Goal: Transaction & Acquisition: Purchase product/service

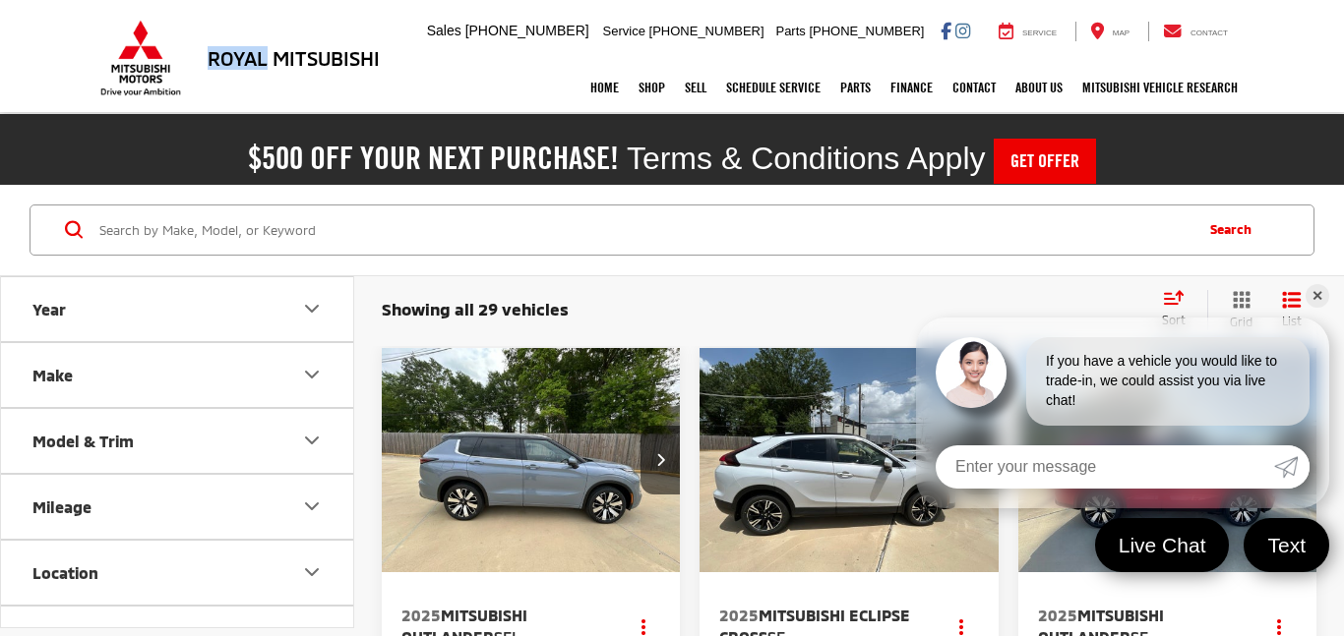
click at [1320, 294] on link "✕" at bounding box center [1317, 296] width 24 height 24
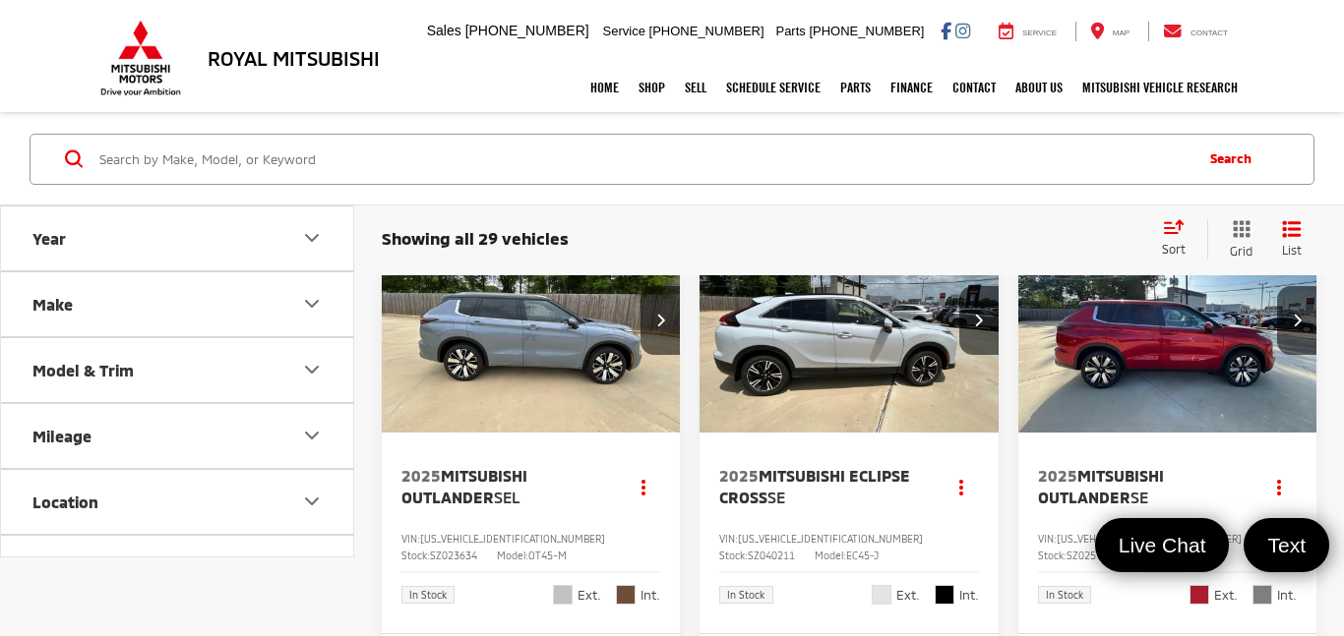
scroll to position [141, 0]
click at [1147, 326] on img "2025 Mitsubishi Outlander SE 0" at bounding box center [1167, 321] width 301 height 226
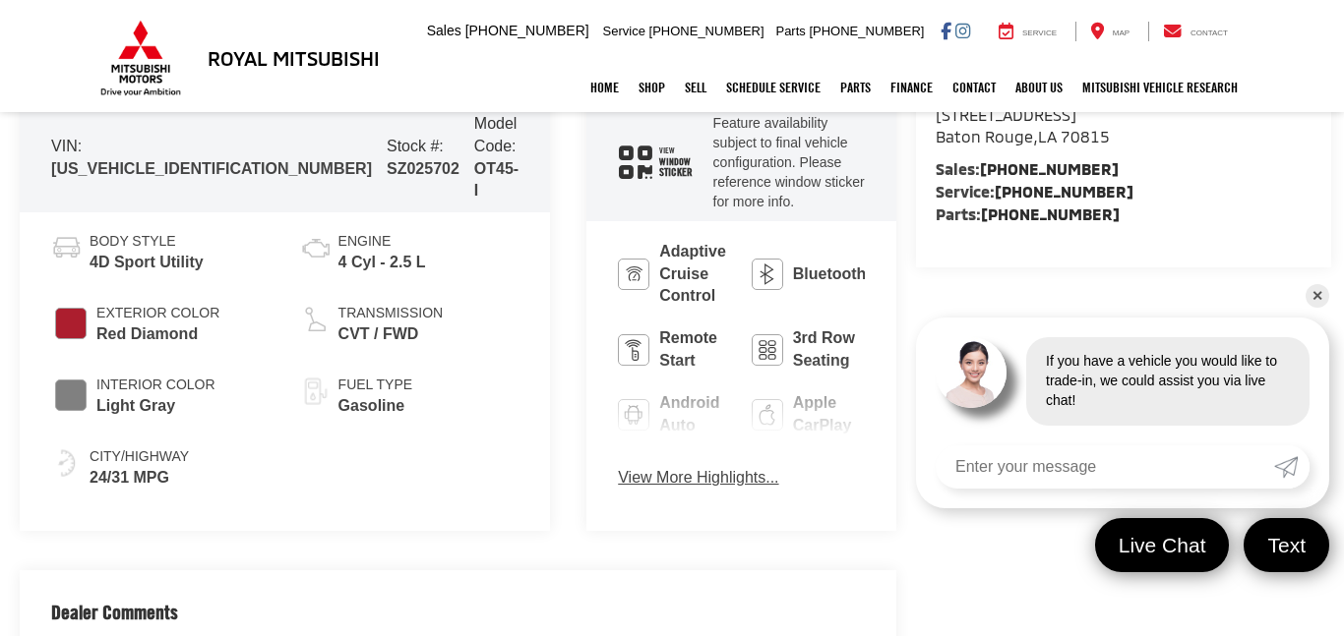
scroll to position [990, 0]
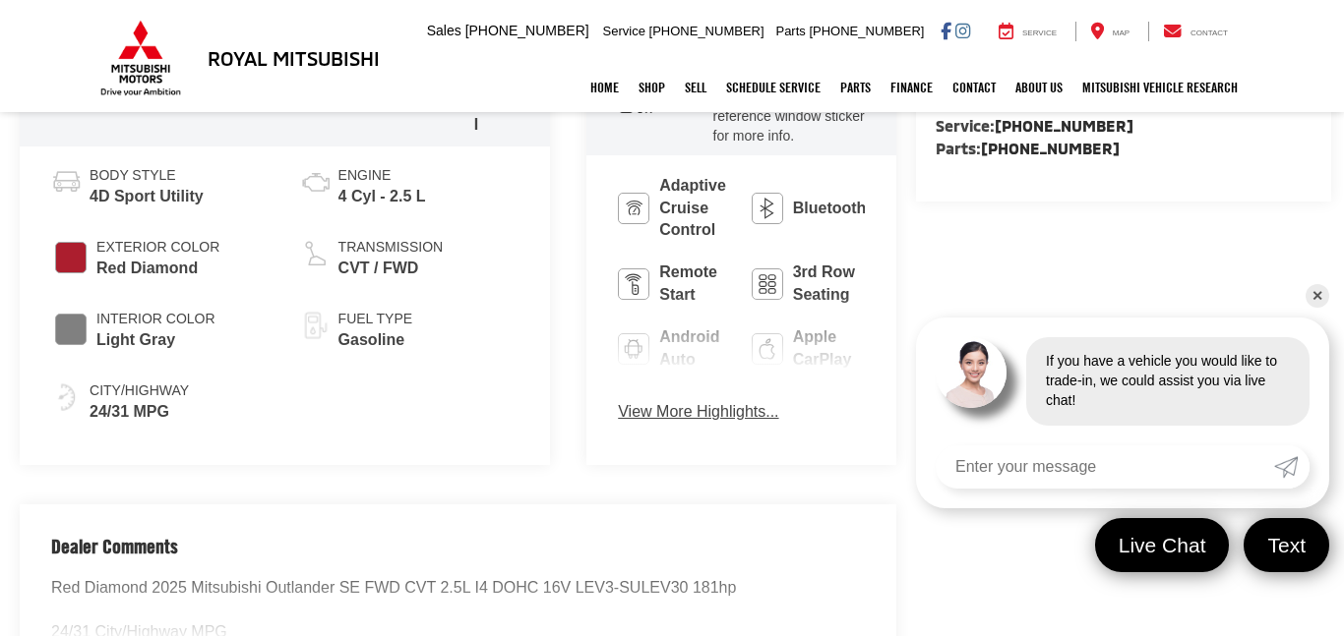
click at [1322, 296] on link "✕" at bounding box center [1317, 296] width 24 height 24
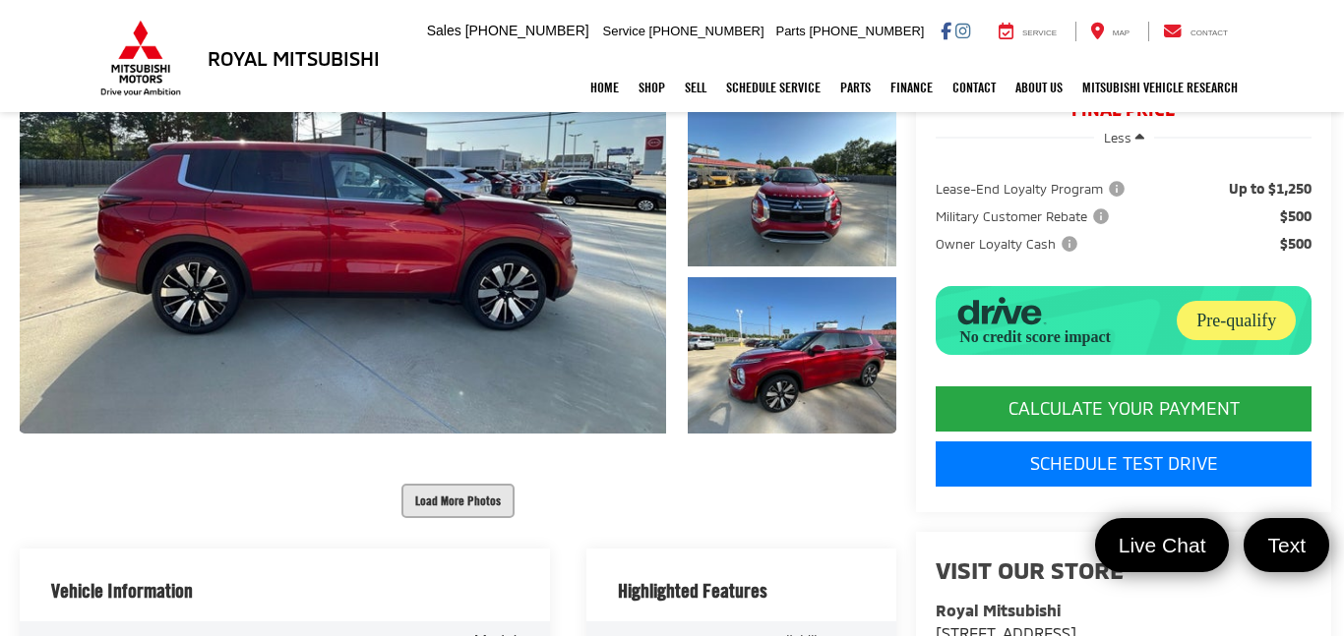
scroll to position [408, 0]
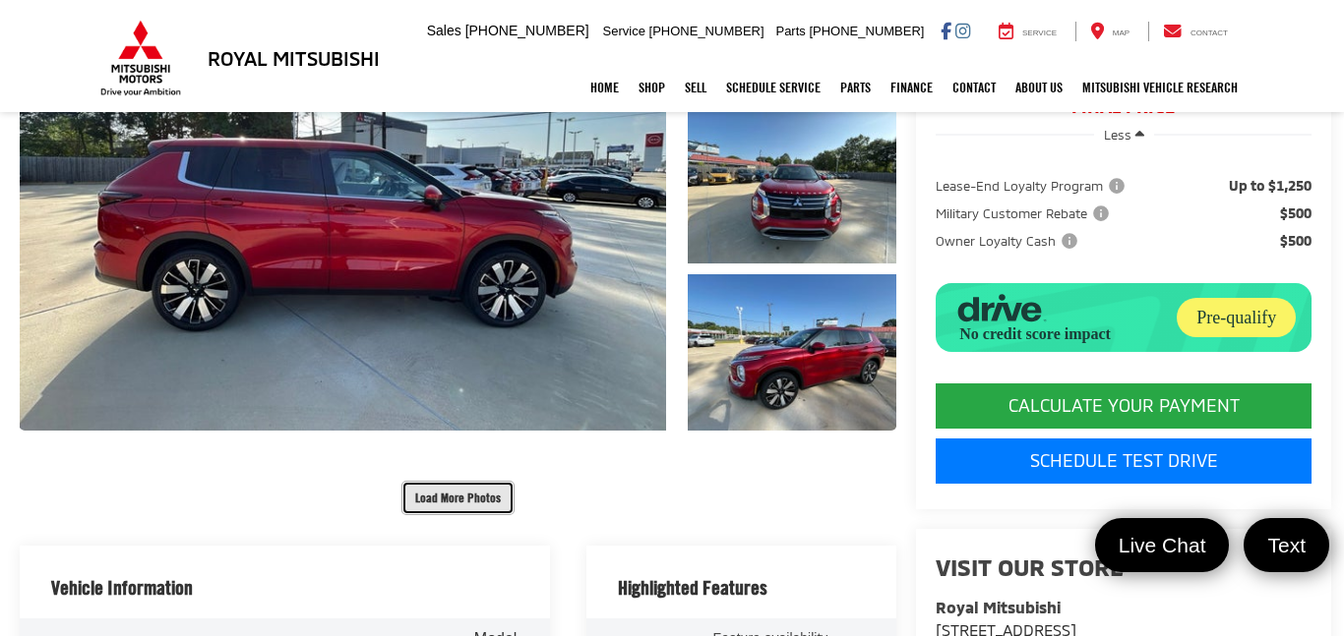
click at [448, 481] on button "Load More Photos" at bounding box center [457, 498] width 113 height 34
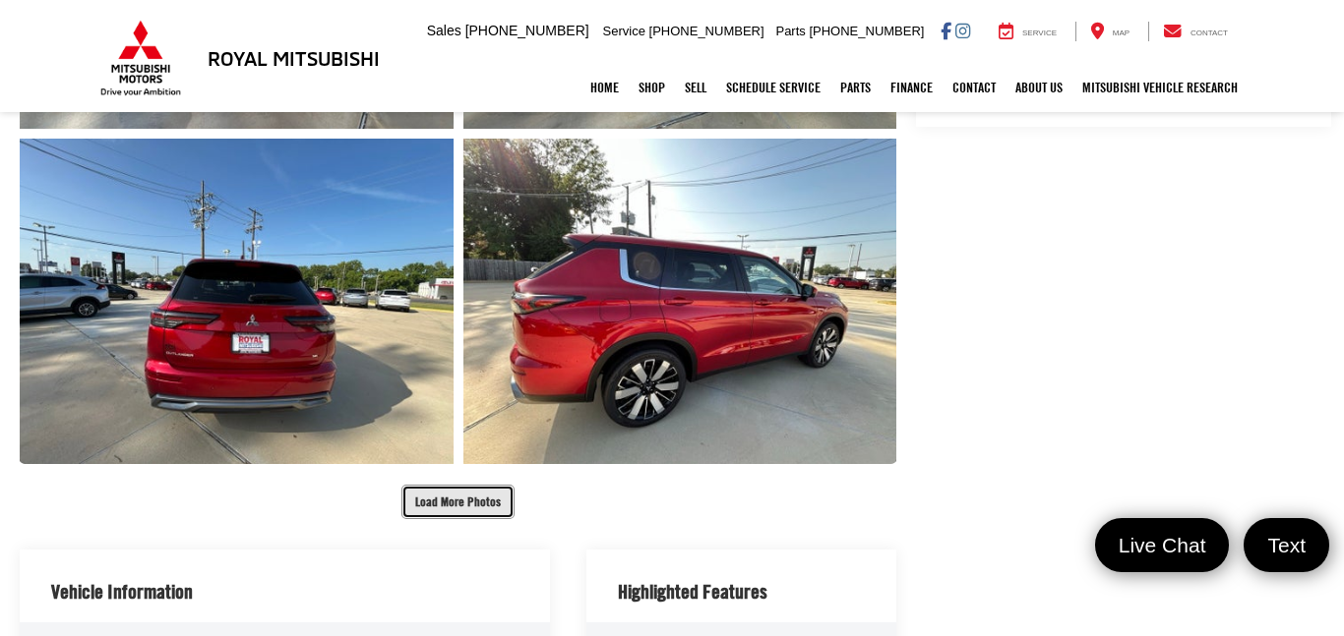
scroll to position [1066, 0]
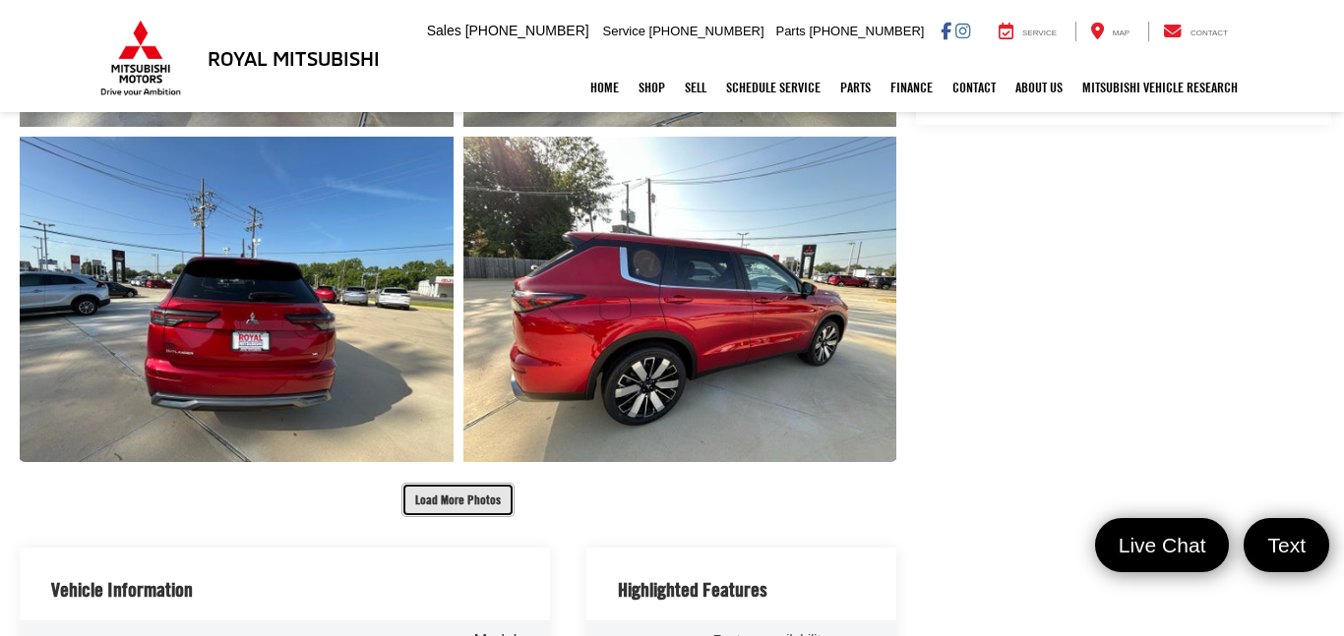
click at [439, 483] on button "Load More Photos" at bounding box center [457, 500] width 113 height 34
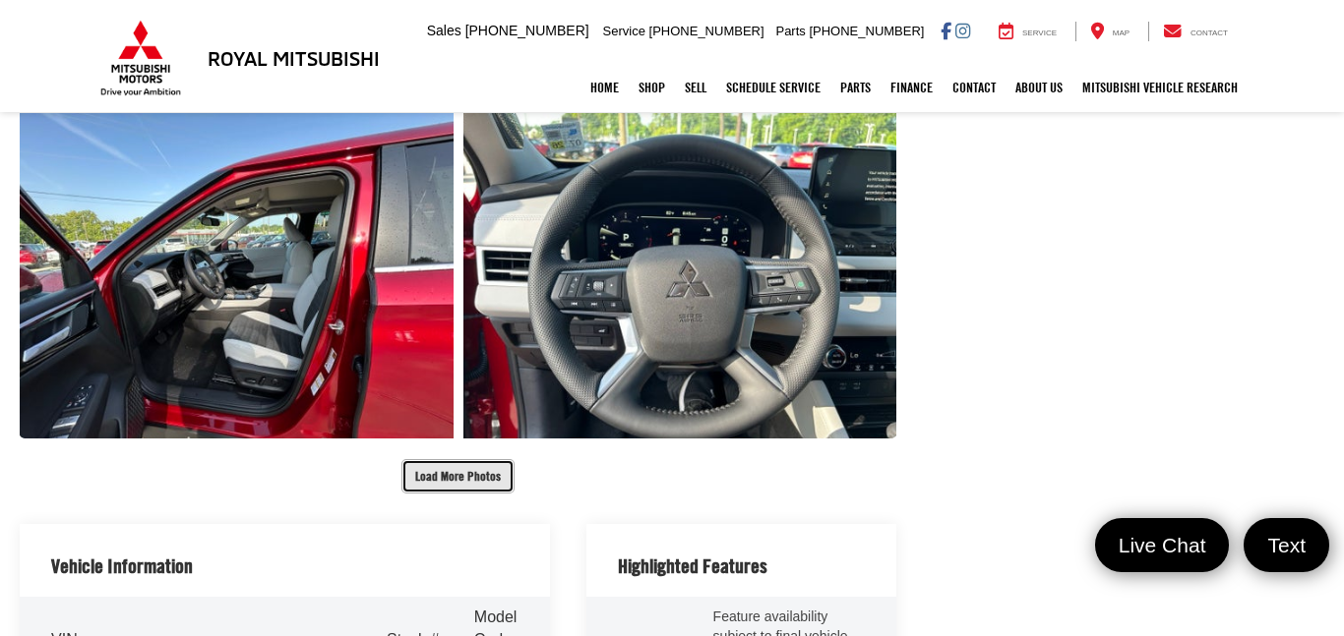
scroll to position [1796, 0]
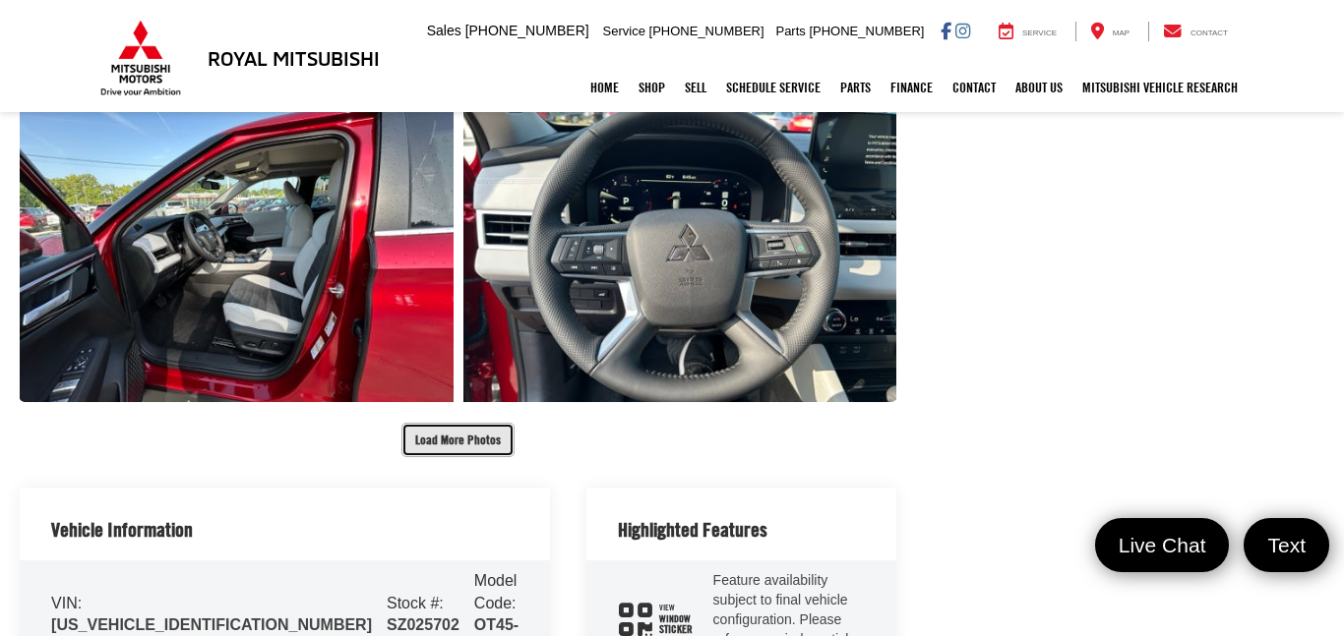
click at [453, 423] on button "Load More Photos" at bounding box center [457, 440] width 113 height 34
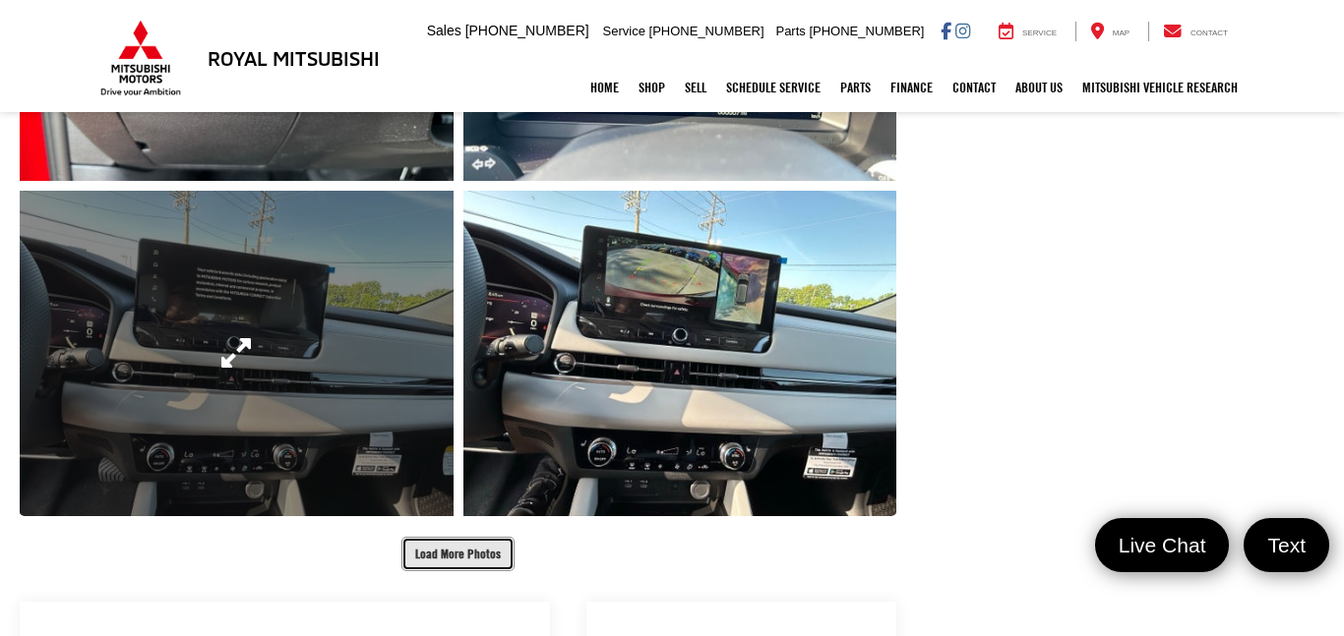
scroll to position [2349, 0]
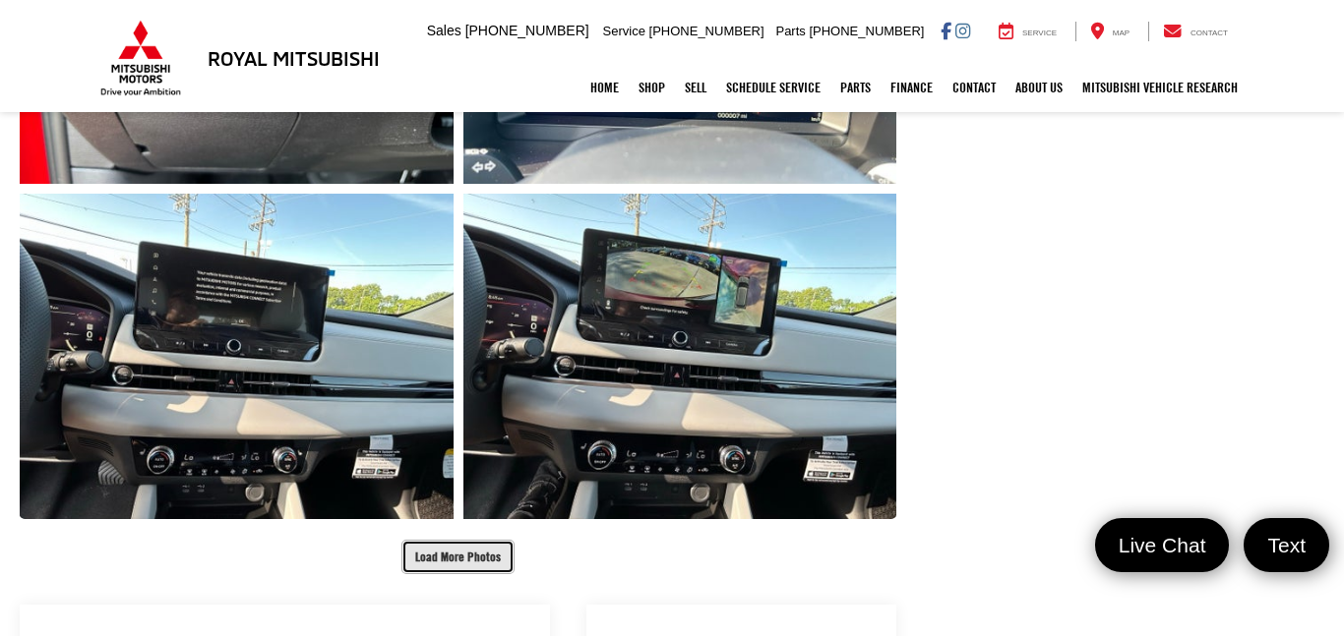
click at [433, 540] on button "Load More Photos" at bounding box center [457, 557] width 113 height 34
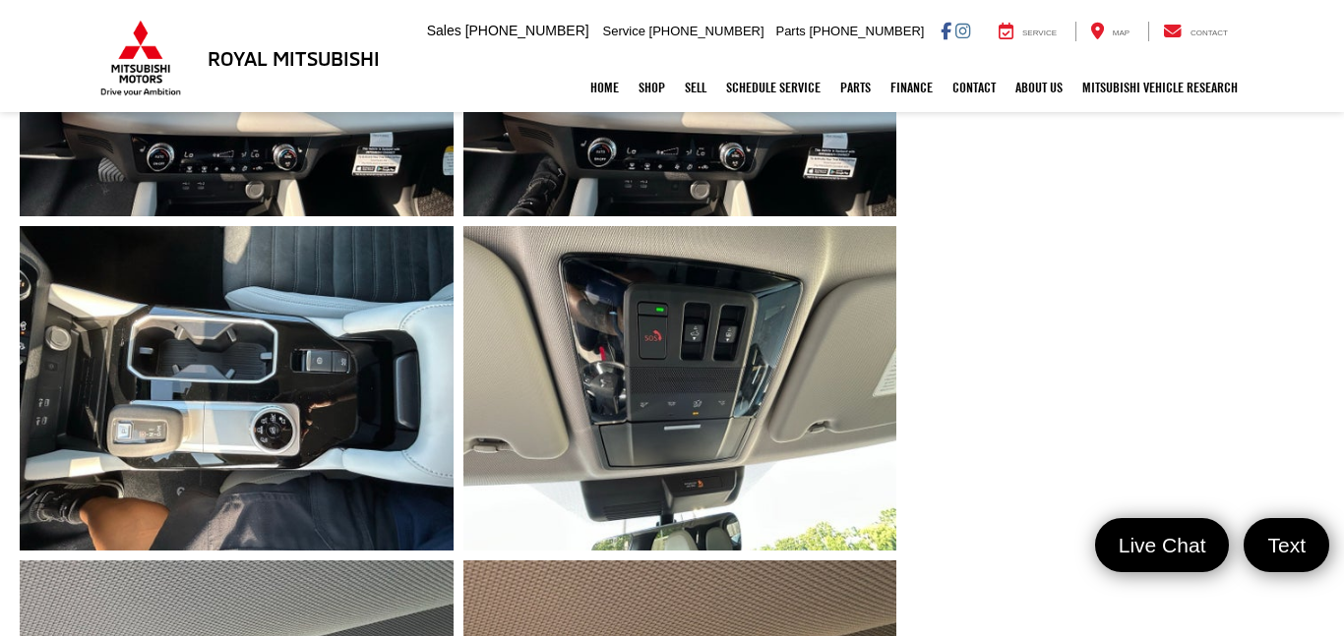
scroll to position [2654, 0]
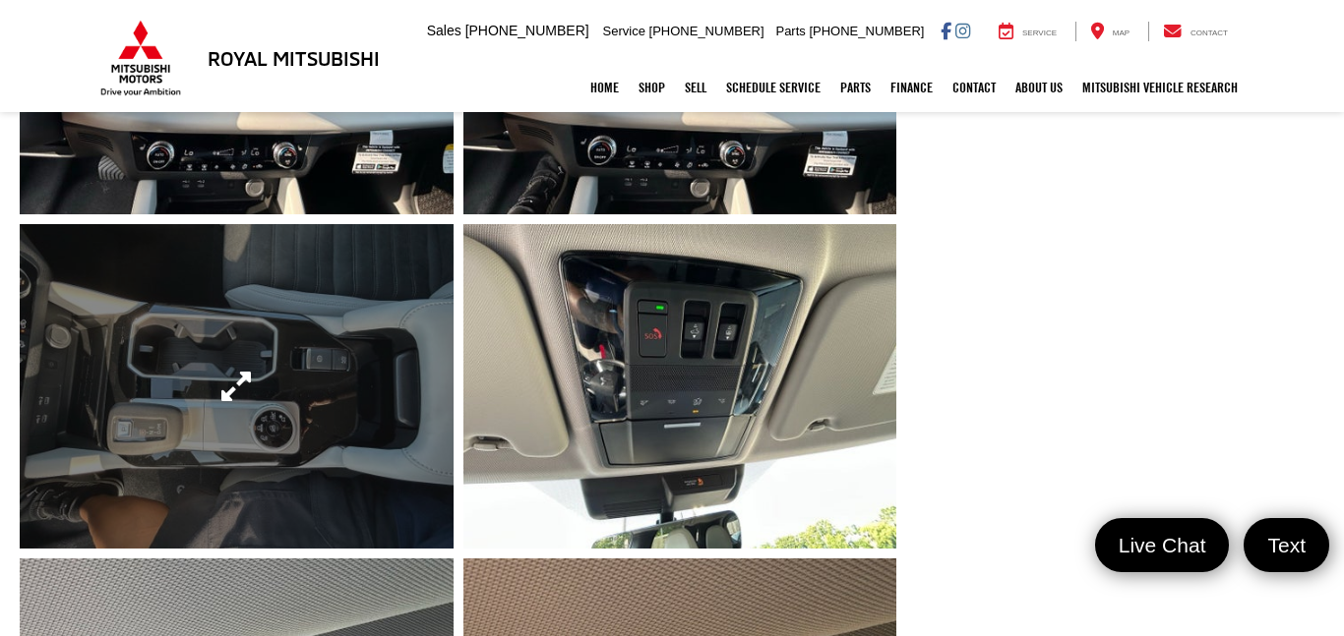
click at [180, 281] on link "Expand Photo 16" at bounding box center [237, 386] width 434 height 325
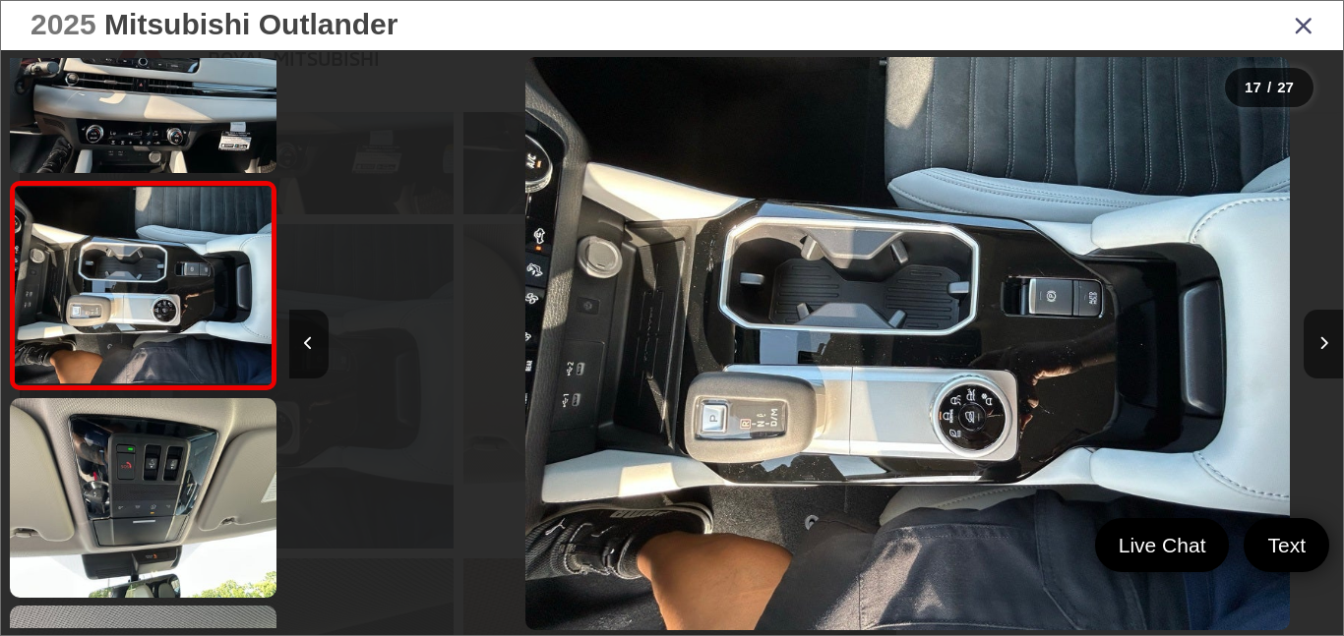
scroll to position [0, 16858]
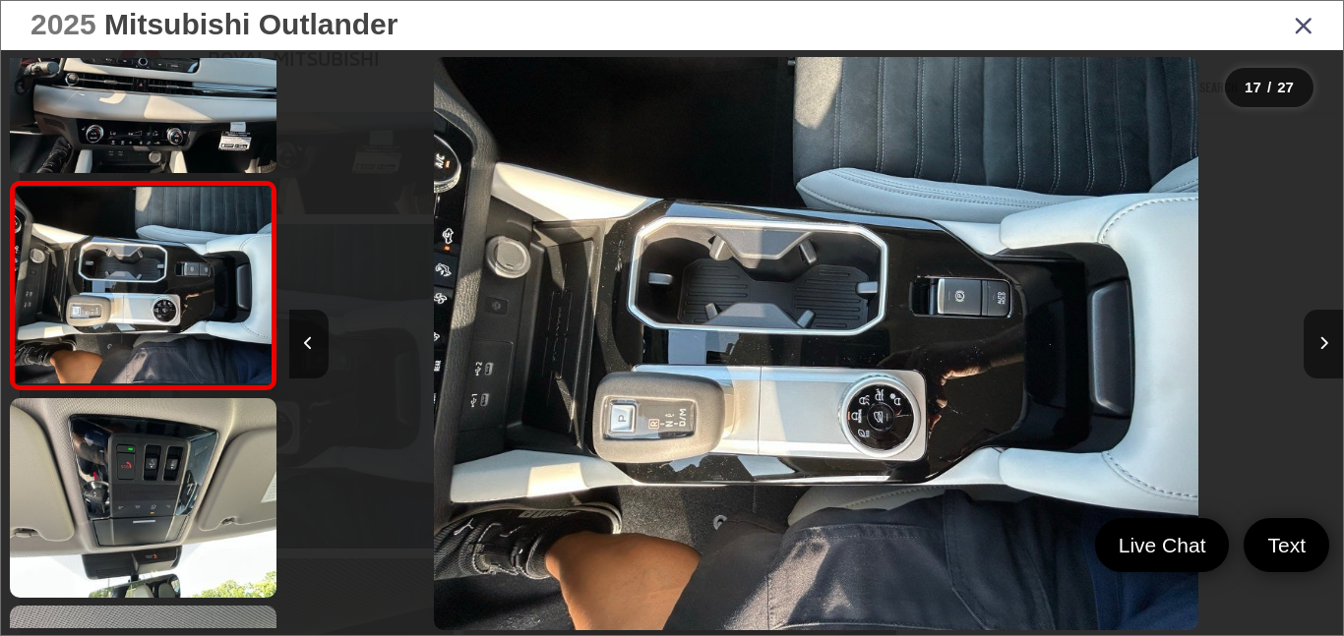
click at [1013, 280] on div "2025 Mitsubishi Outlander SE 16" at bounding box center [815, 343] width 1053 height 572
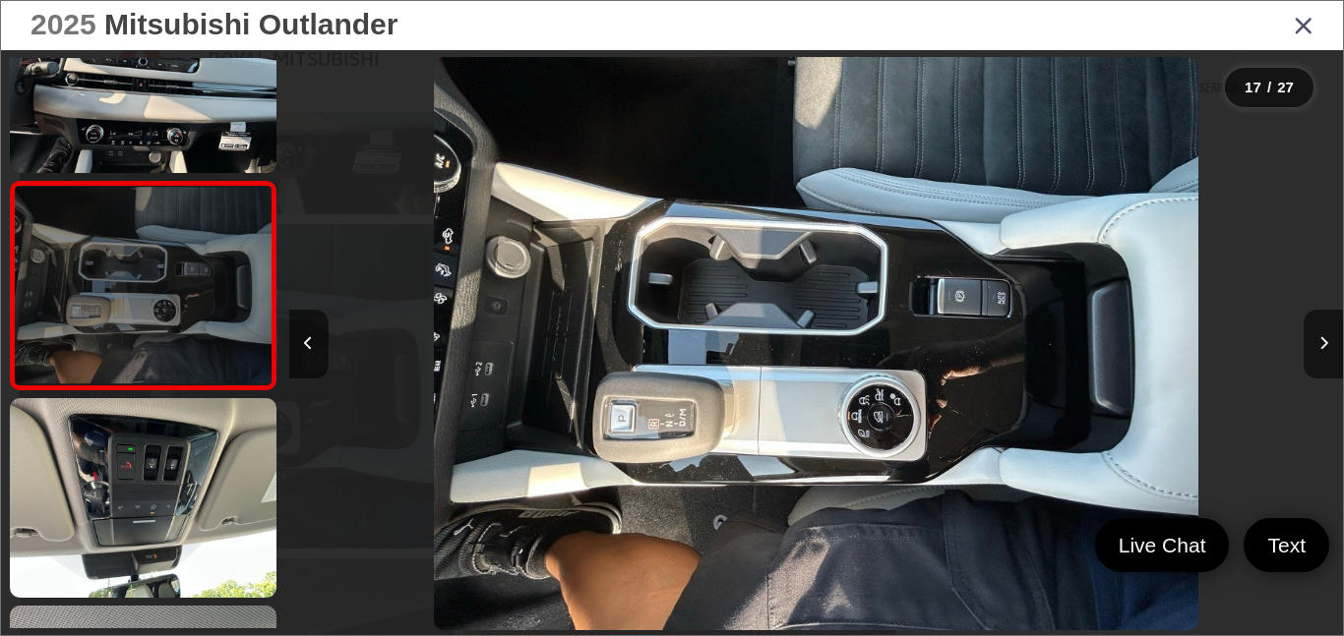
click at [180, 282] on link at bounding box center [143, 286] width 267 height 210
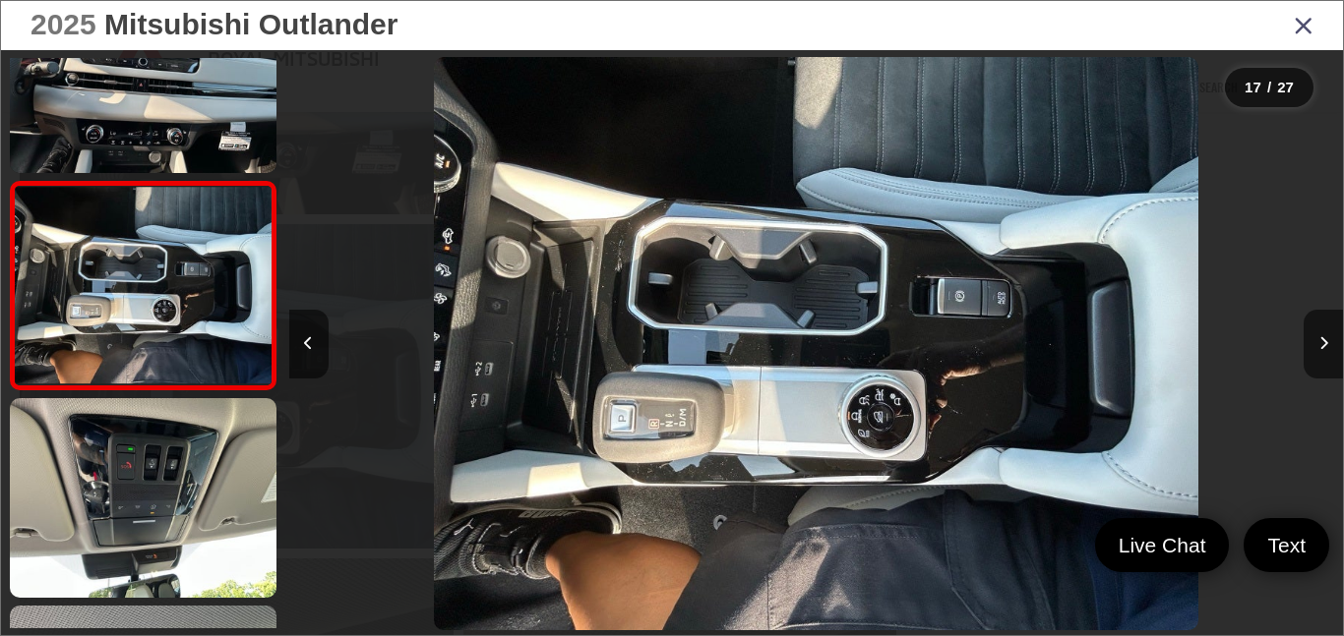
click at [732, 231] on div "2025 Mitsubishi Outlander SE 16" at bounding box center [815, 343] width 1053 height 572
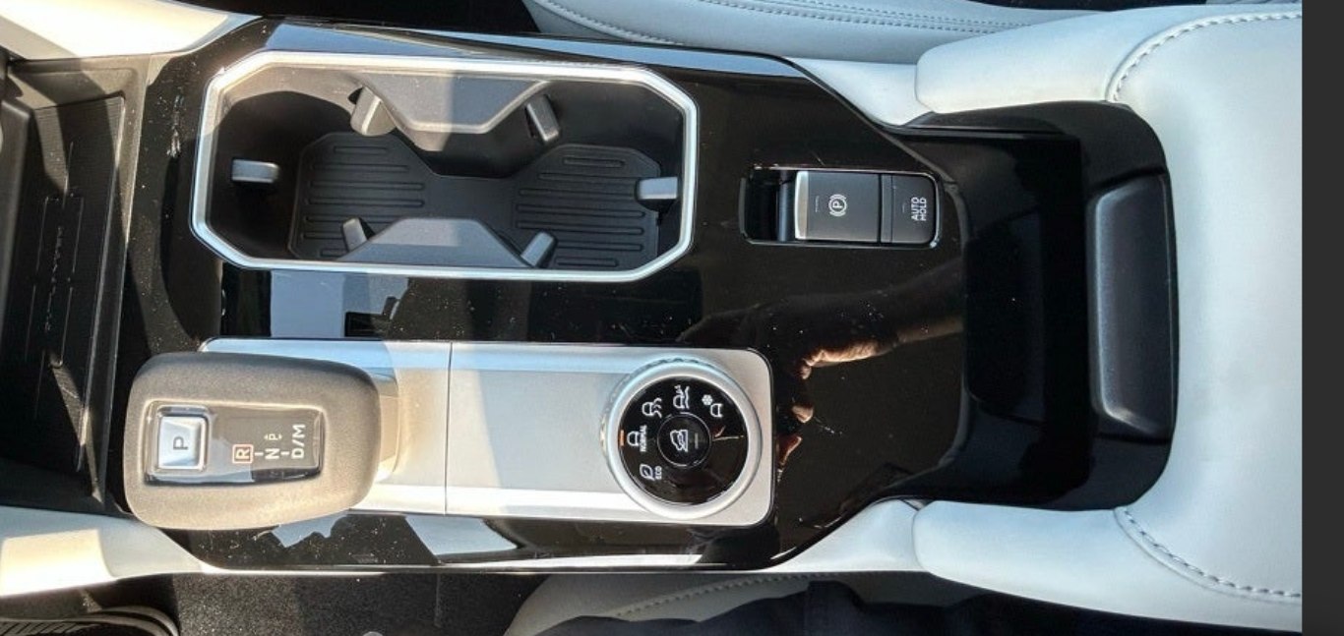
scroll to position [3202, 0]
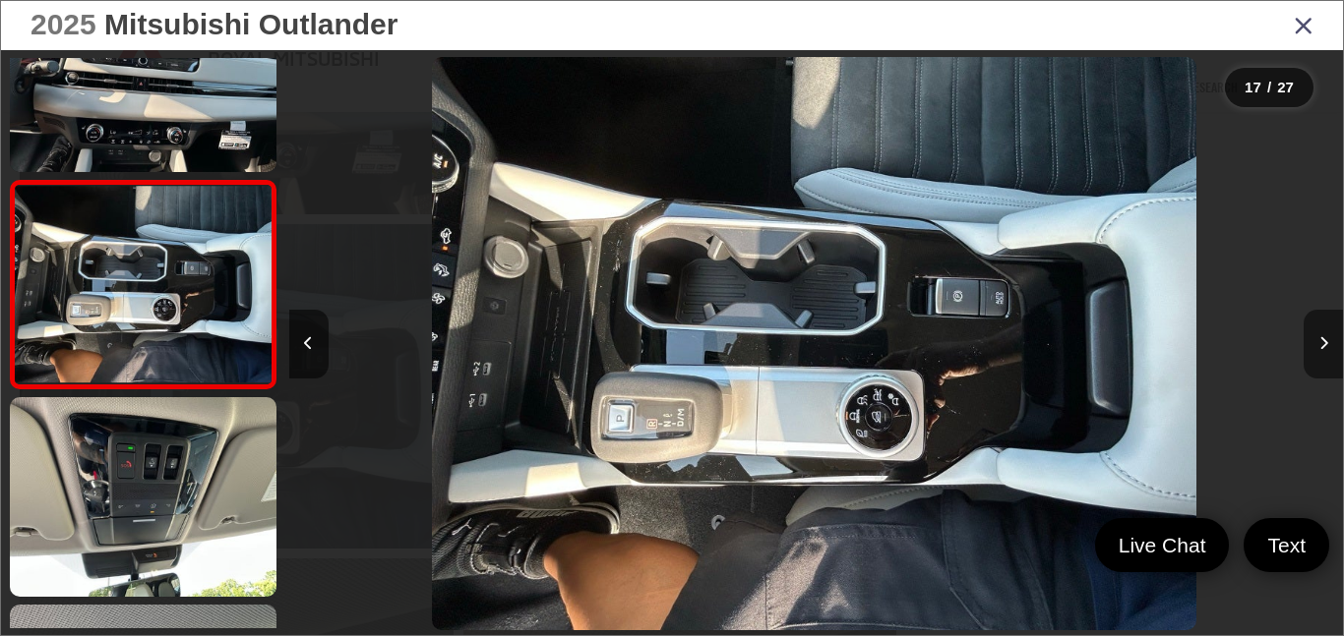
click at [1329, 341] on button "Next image" at bounding box center [1322, 344] width 39 height 69
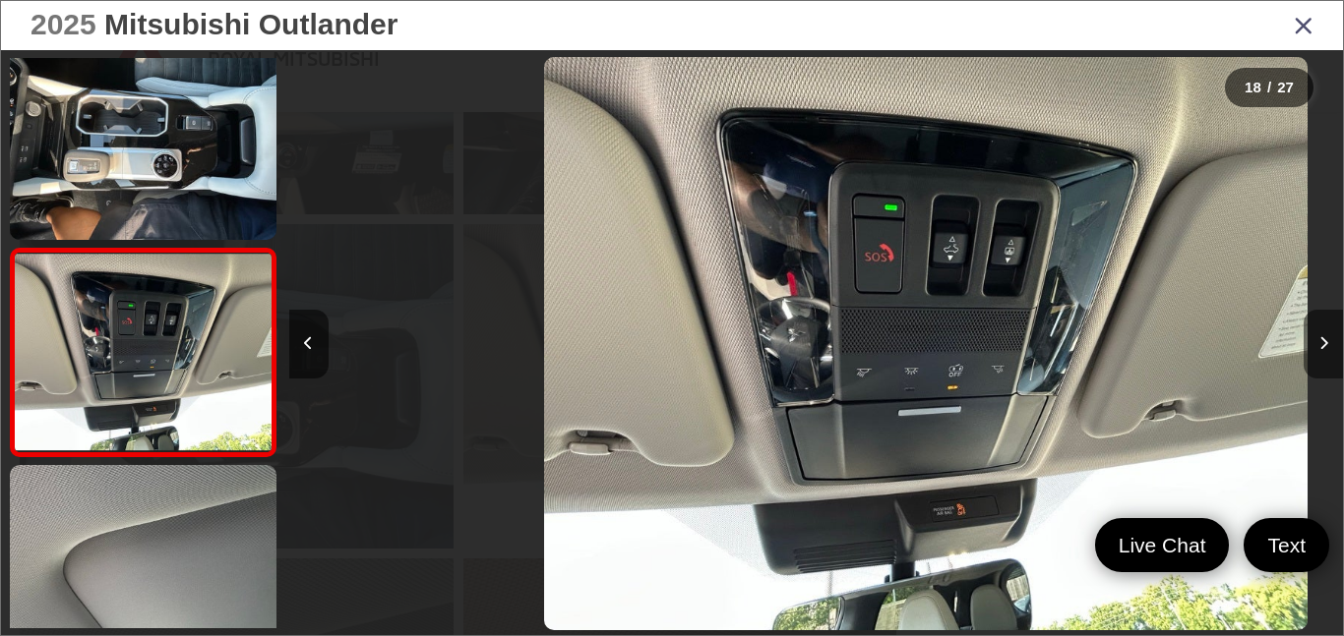
scroll to position [0, 17911]
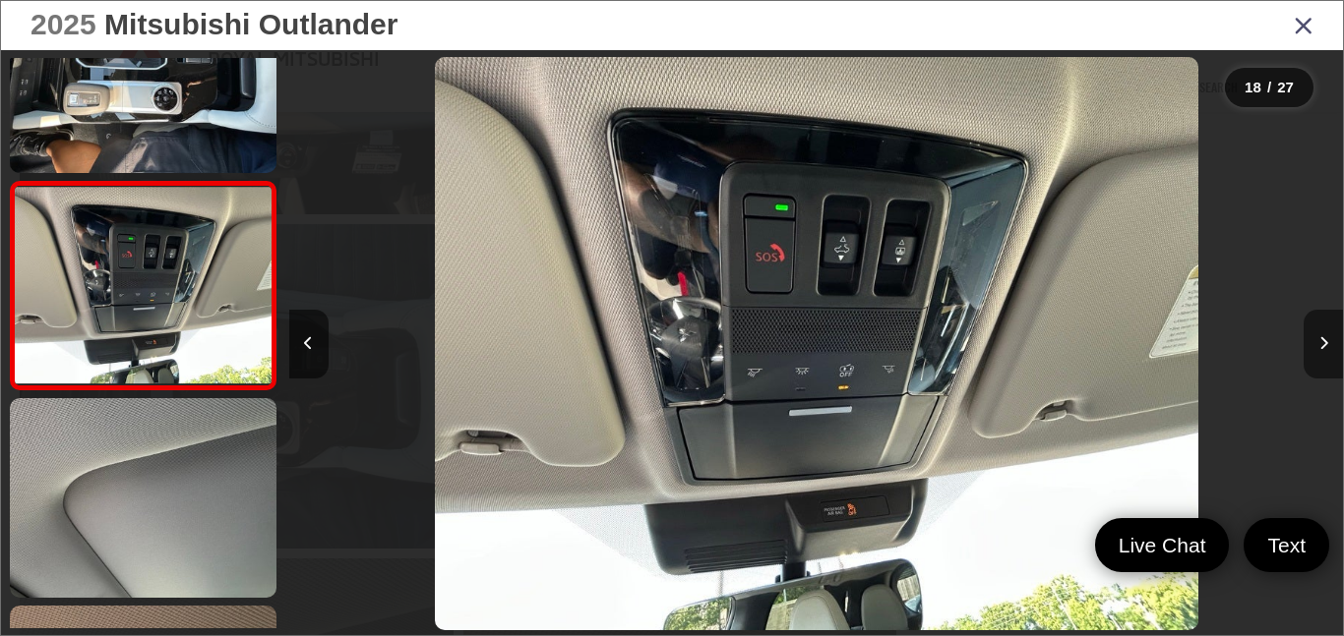
click at [1329, 341] on button "Next image" at bounding box center [1322, 344] width 39 height 69
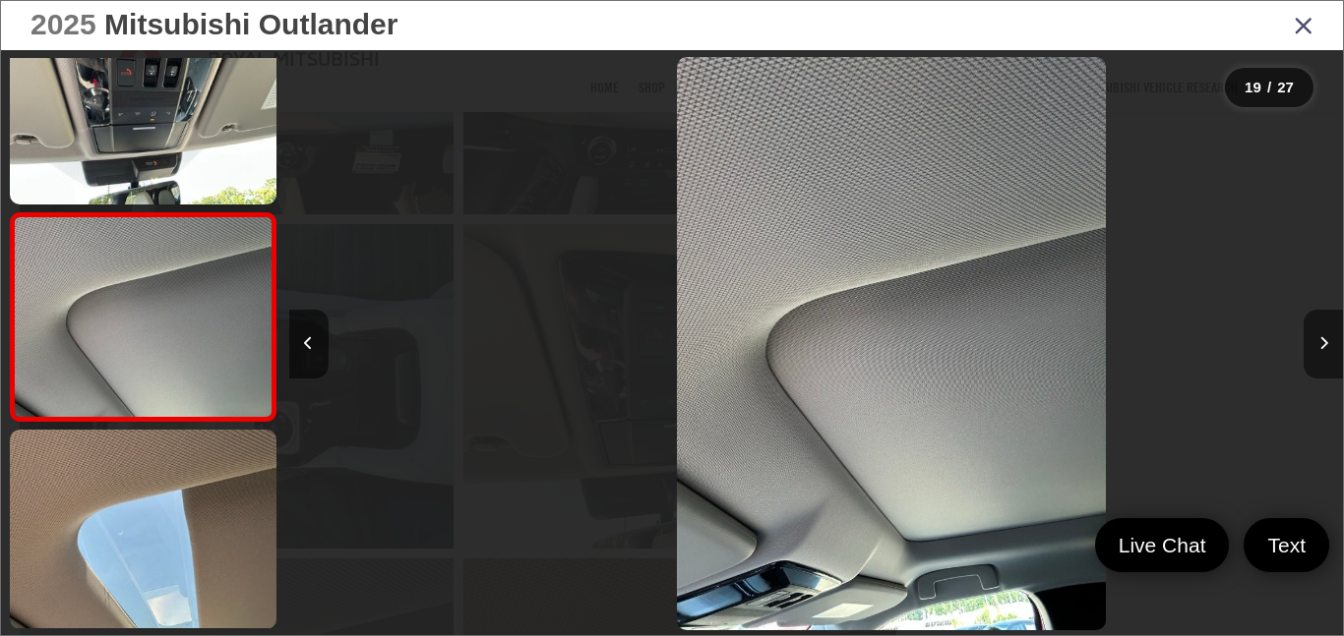
scroll to position [3616, 0]
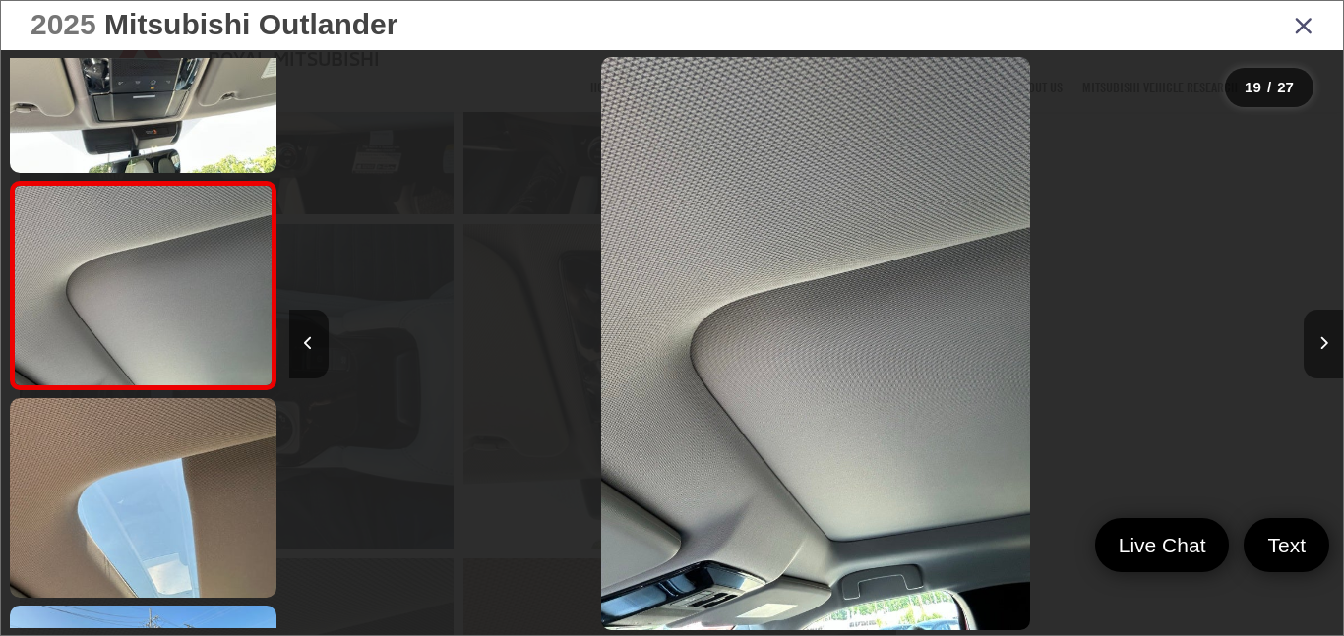
click at [1329, 341] on button "Next image" at bounding box center [1322, 344] width 39 height 69
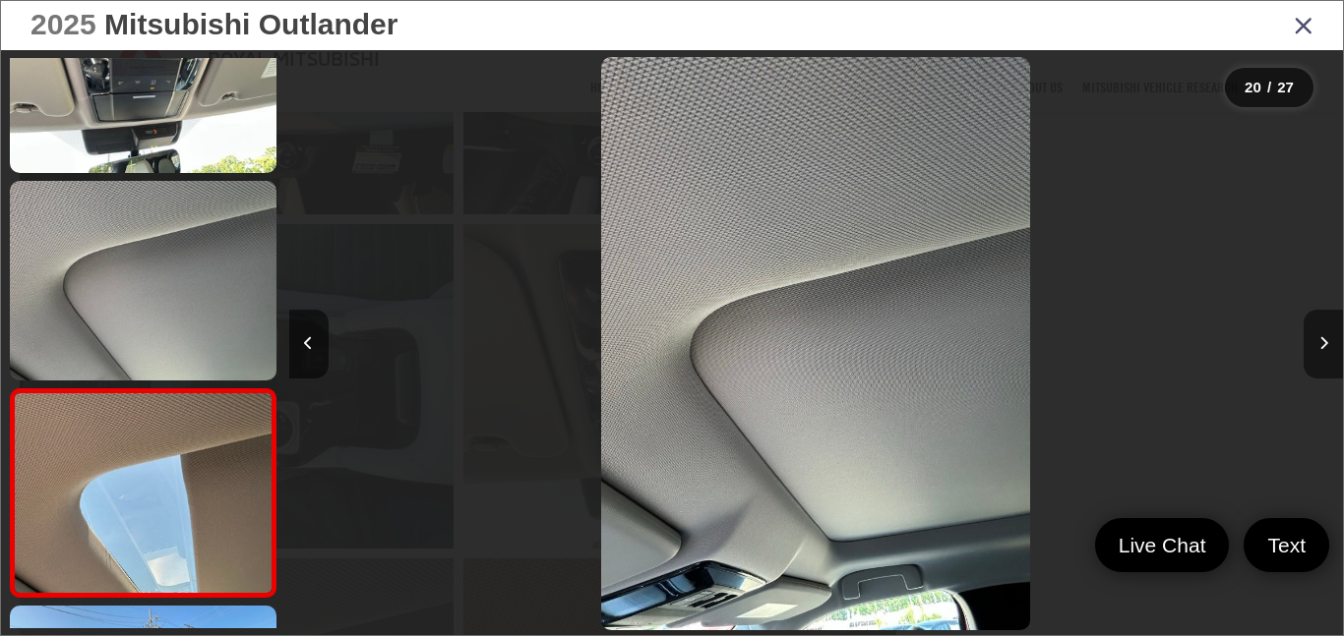
scroll to position [3823, 0]
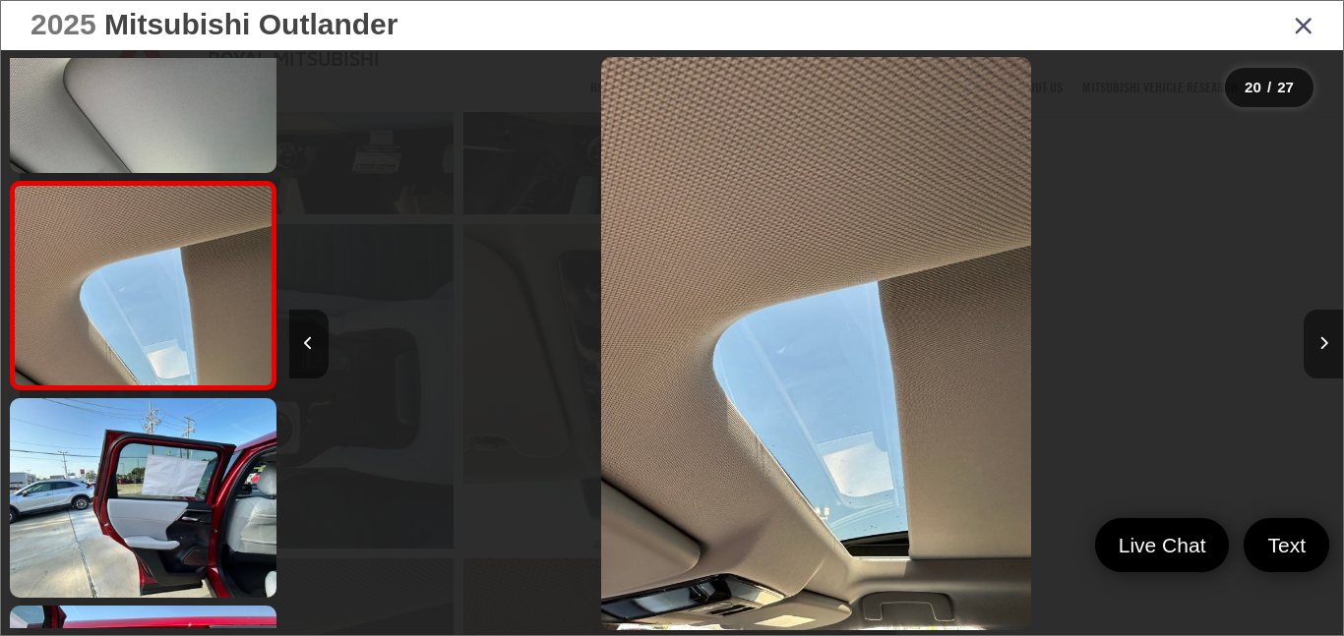
click at [1329, 341] on button "Next image" at bounding box center [1322, 344] width 39 height 69
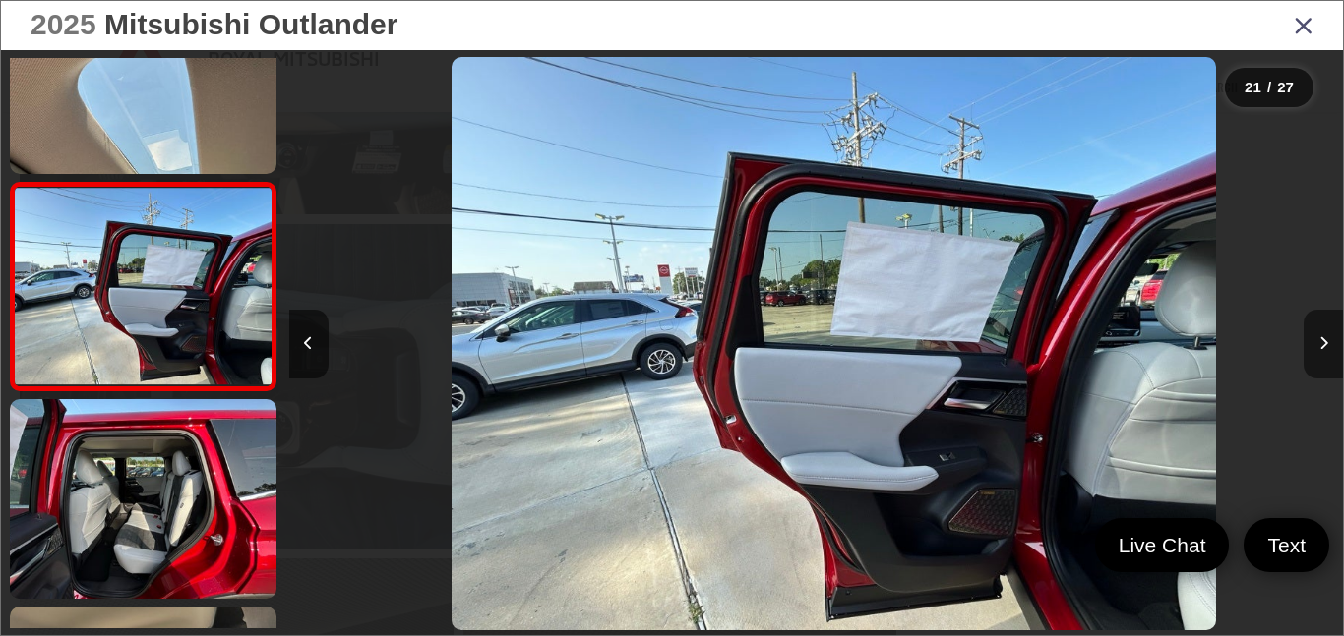
scroll to position [4031, 0]
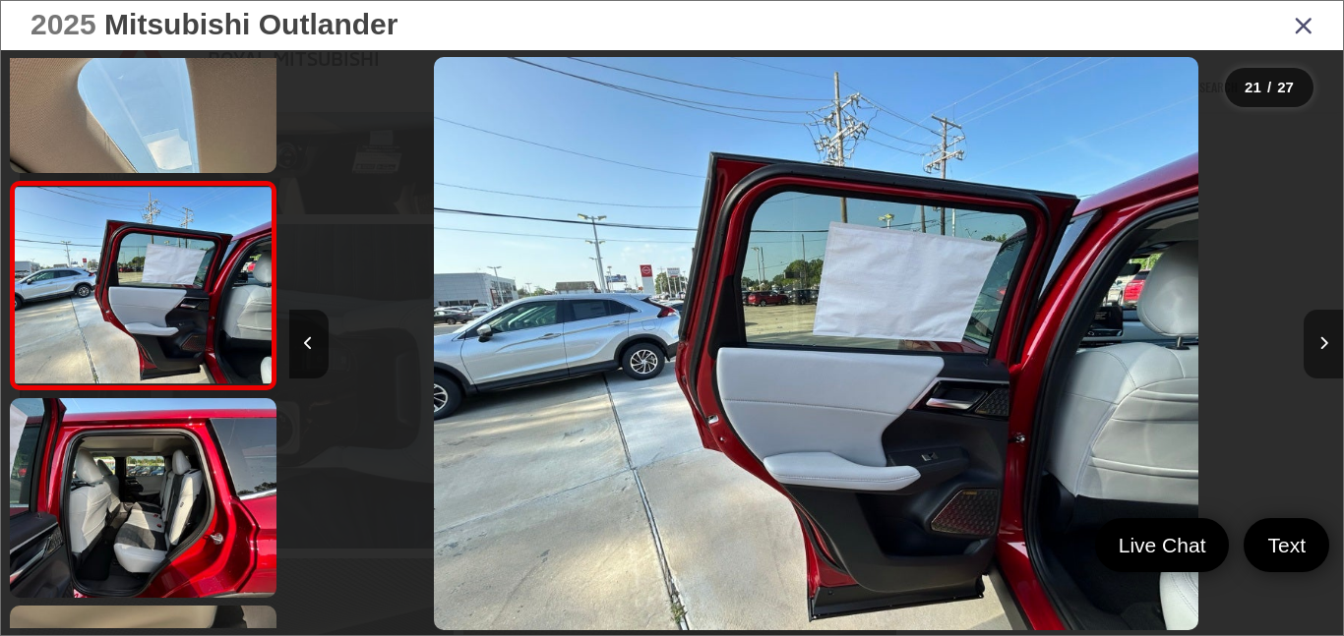
click at [1329, 341] on button "Next image" at bounding box center [1322, 344] width 39 height 69
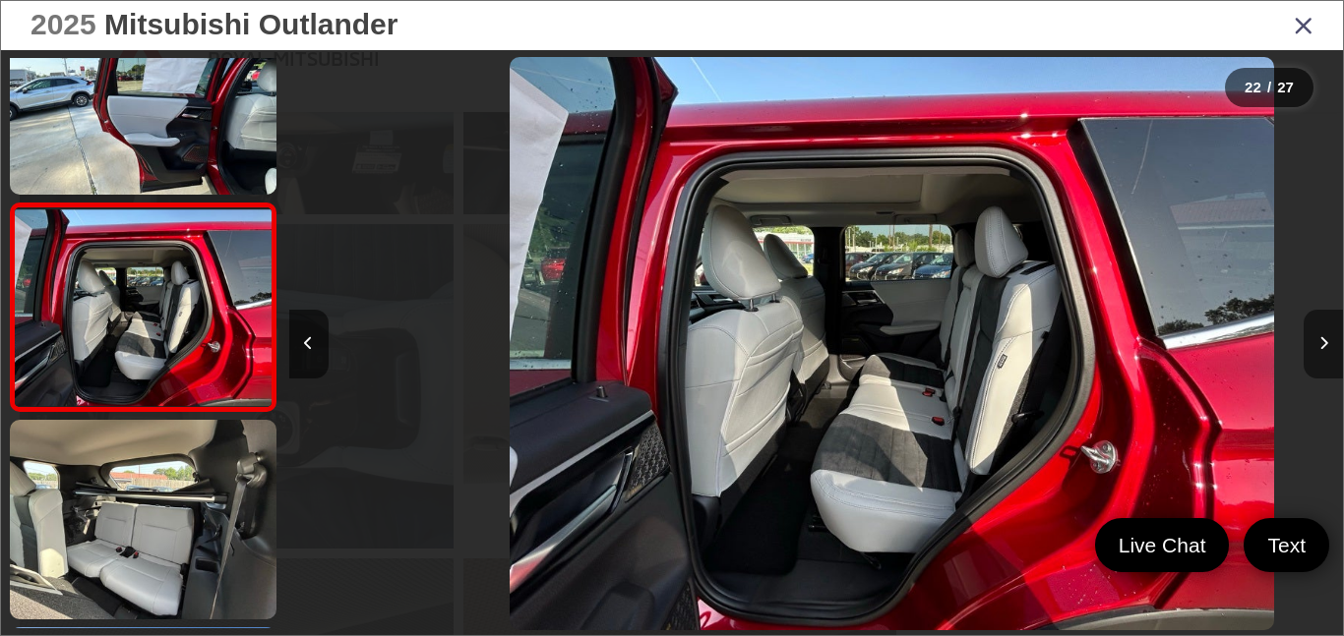
scroll to position [4238, 0]
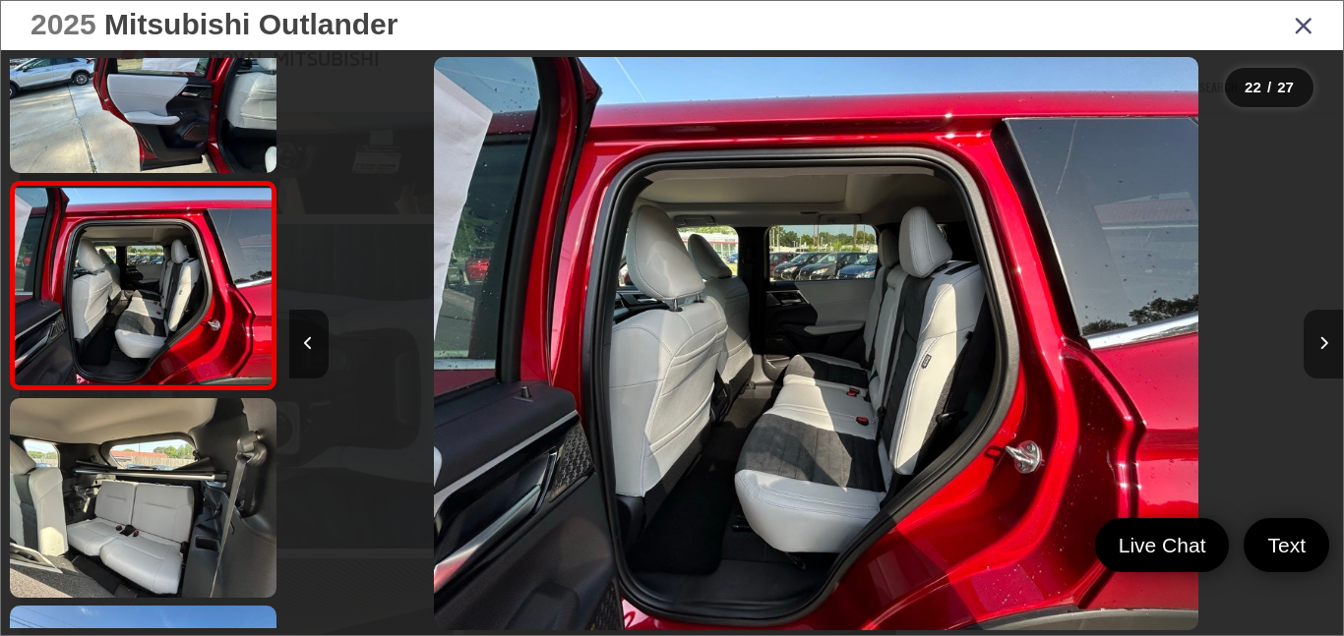
click at [1329, 341] on button "Next image" at bounding box center [1322, 344] width 39 height 69
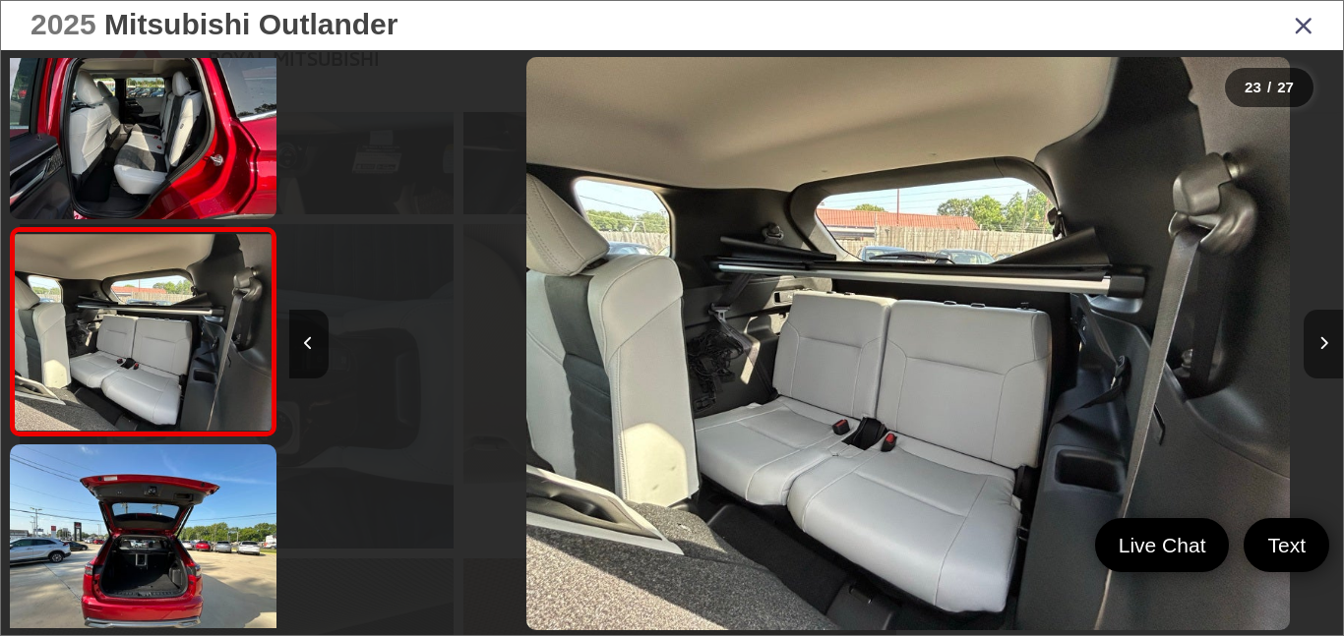
scroll to position [0, 0]
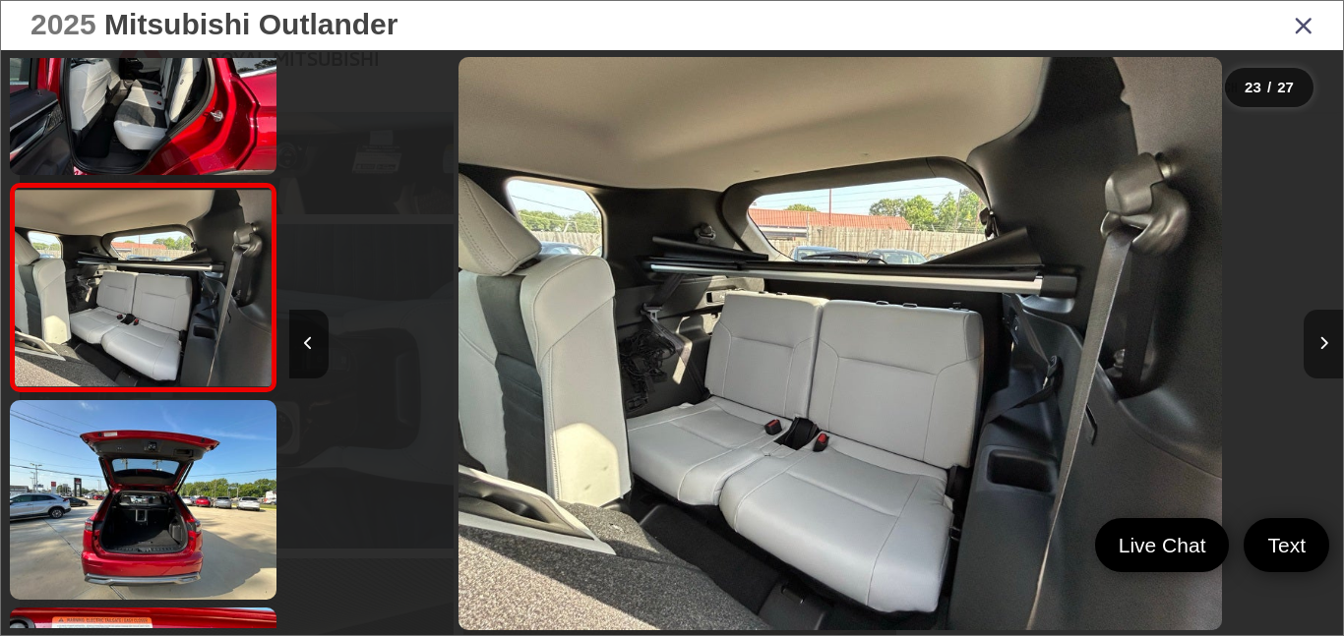
click at [1329, 341] on button "Next image" at bounding box center [1322, 344] width 39 height 69
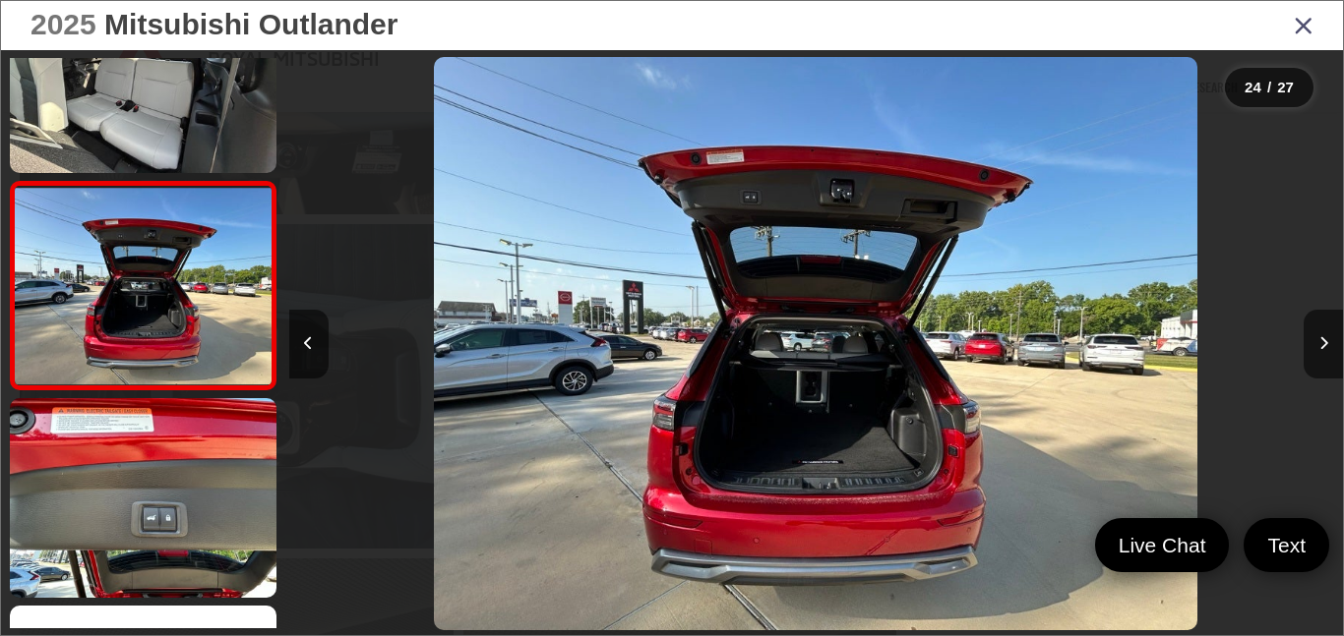
click at [1300, 26] on icon "Close gallery" at bounding box center [1303, 25] width 20 height 26
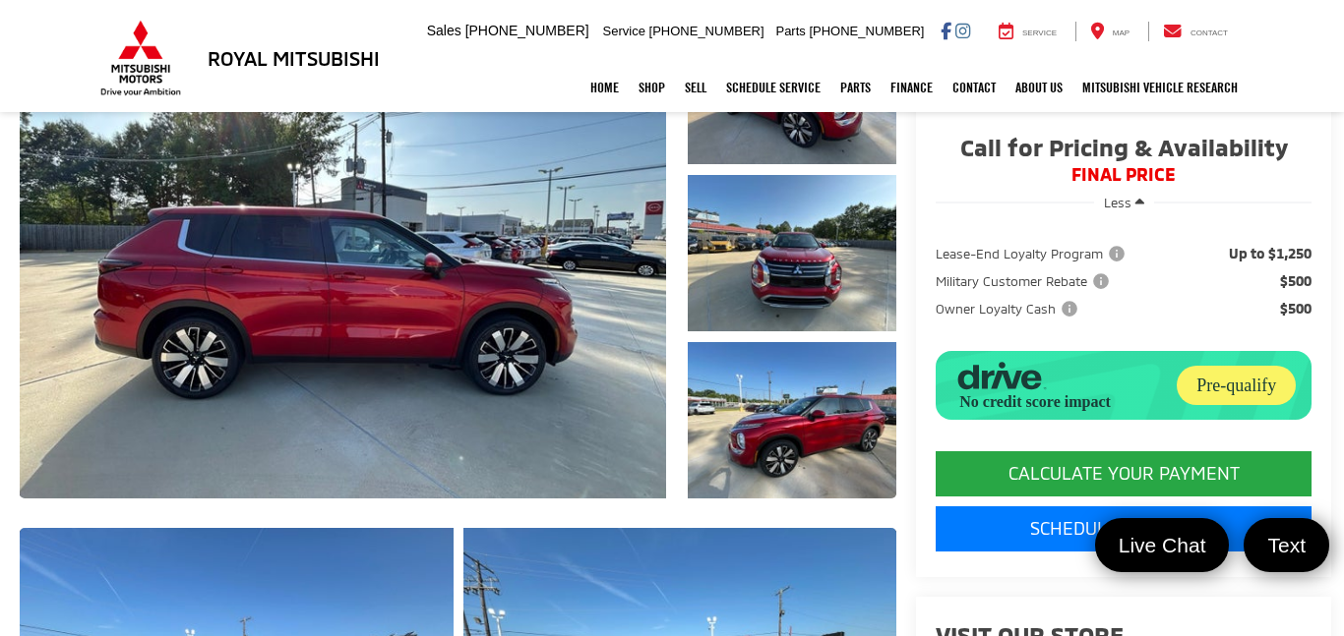
scroll to position [318, 0]
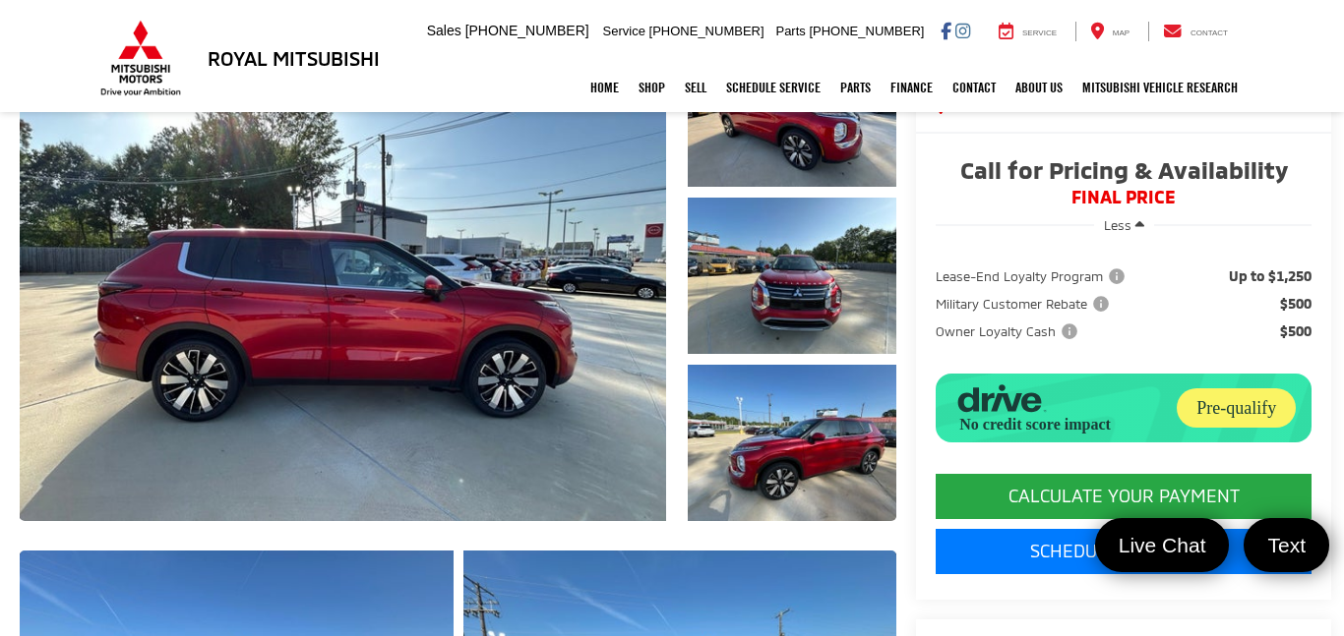
click at [1235, 402] on div "Pre-qualify" at bounding box center [1235, 408] width 119 height 39
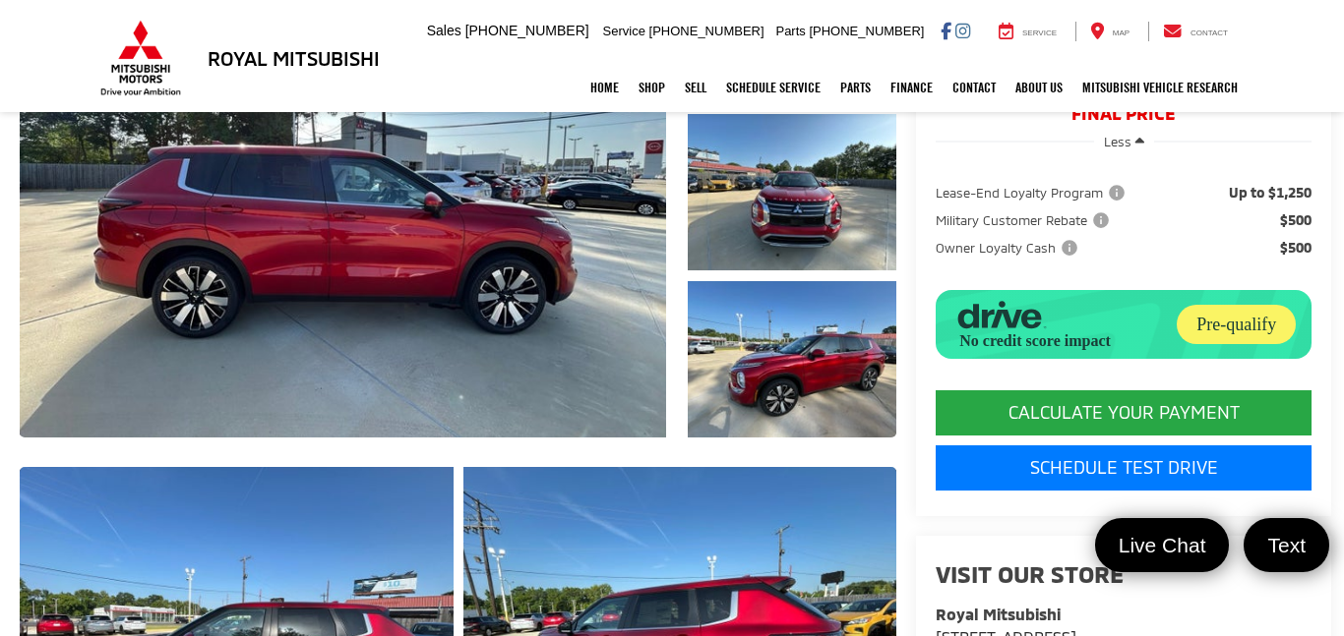
scroll to position [402, 0]
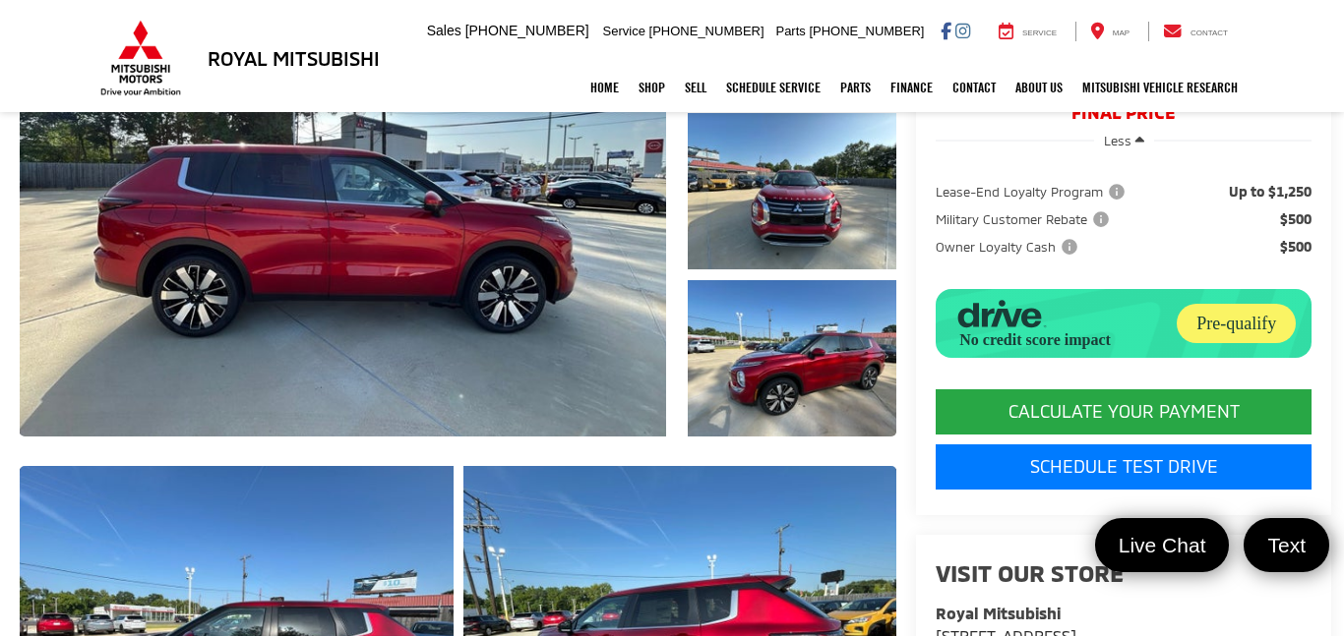
click at [1055, 338] on div "No credit score impact" at bounding box center [1030, 340] width 159 height 4
click at [933, 82] on link "Finance" at bounding box center [911, 87] width 62 height 49
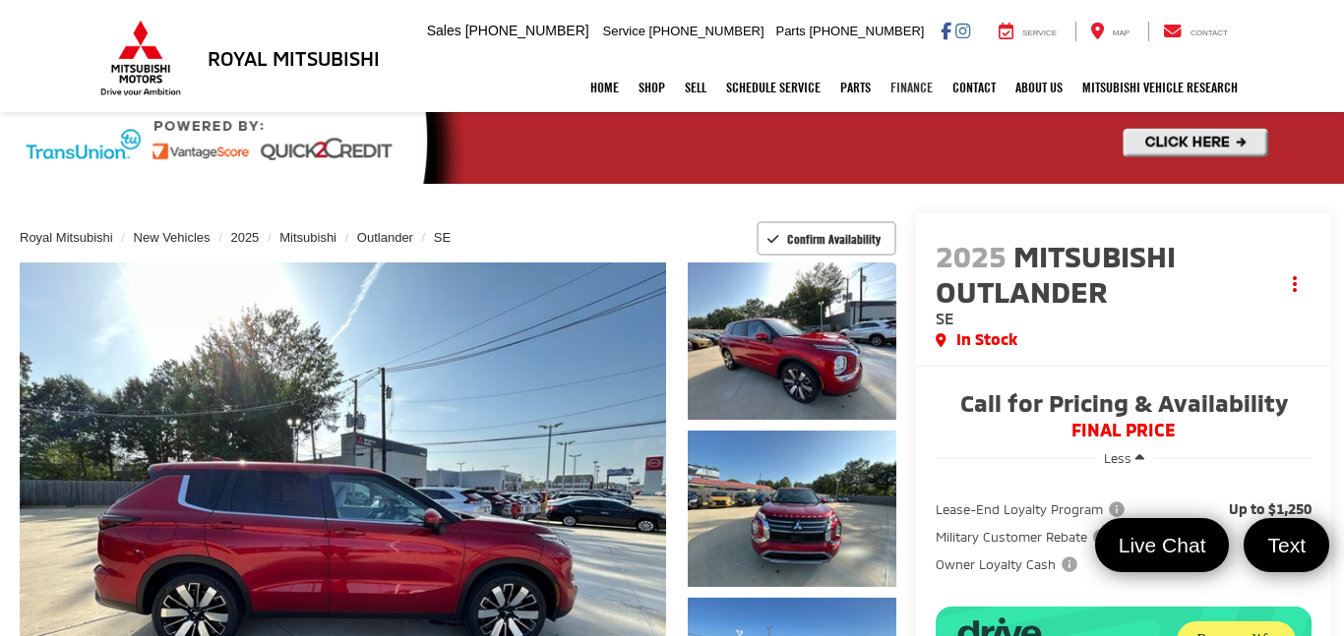
scroll to position [0, 0]
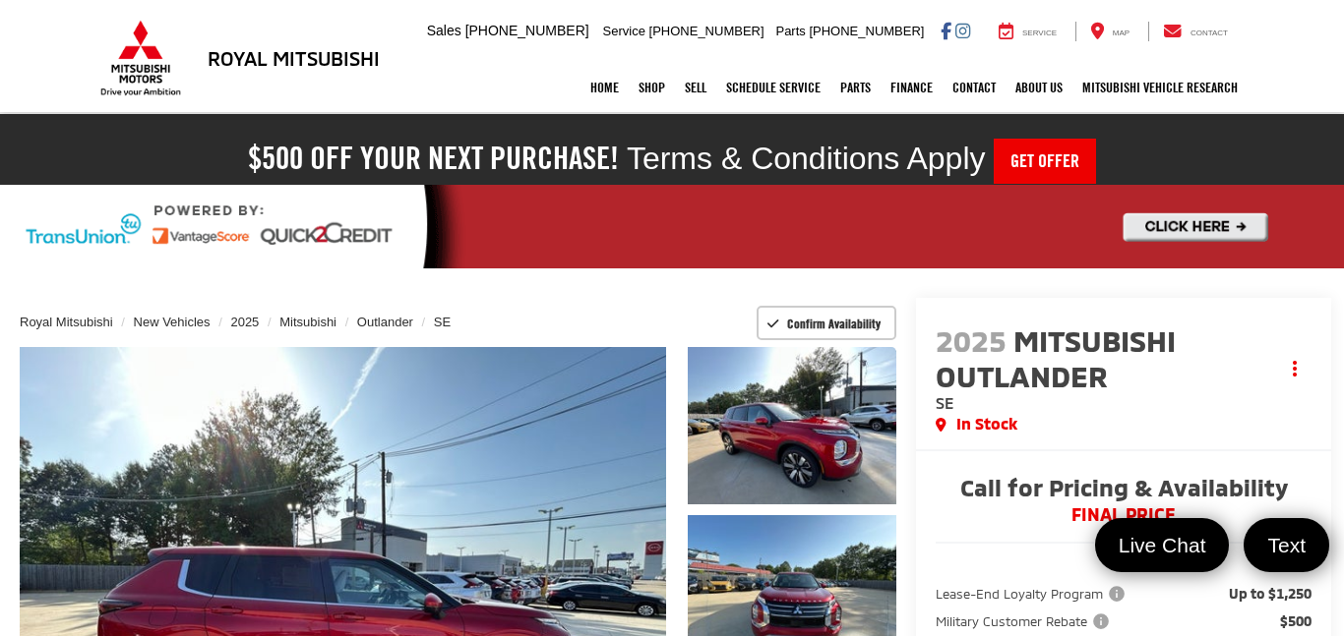
click at [64, 247] on img at bounding box center [672, 227] width 1344 height 85
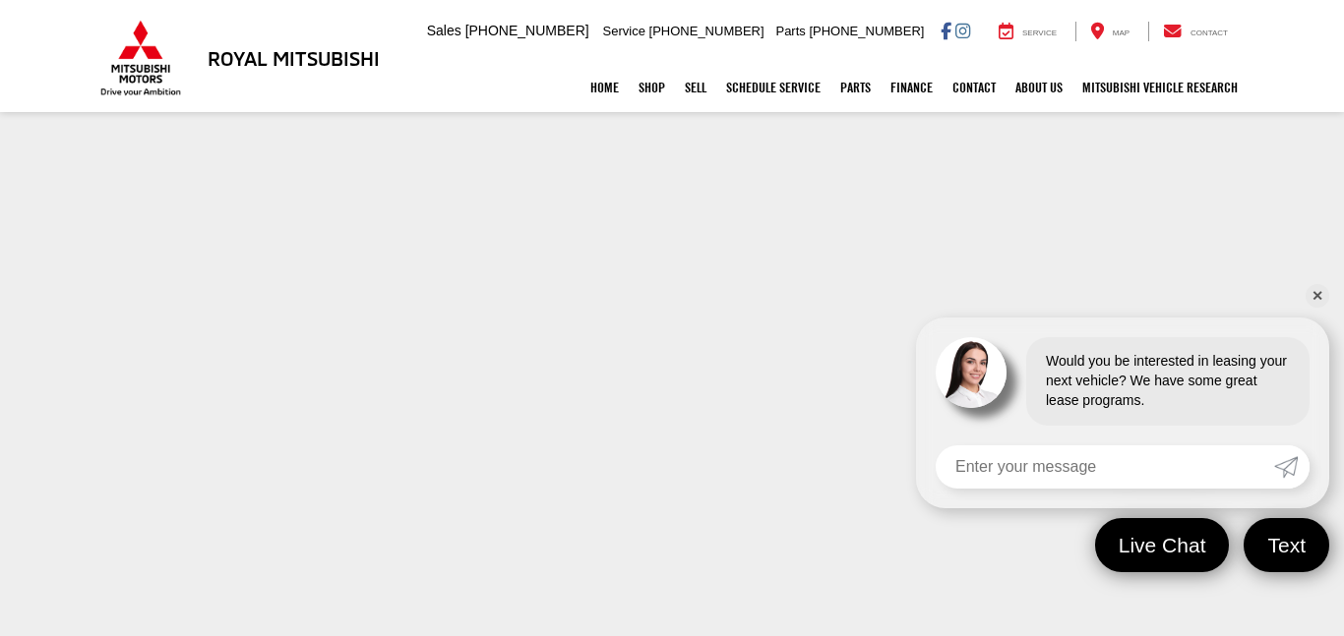
click at [1317, 291] on link "✕" at bounding box center [1317, 296] width 24 height 24
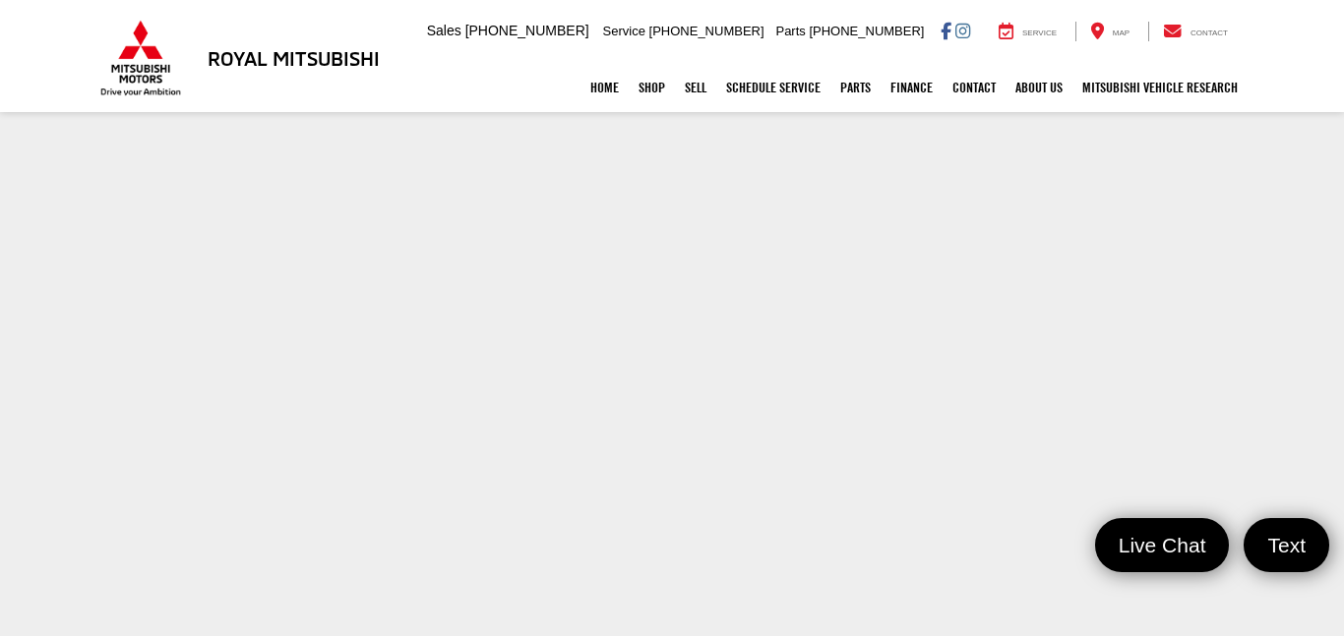
scroll to position [269, 0]
